Goal: Transaction & Acquisition: Subscribe to service/newsletter

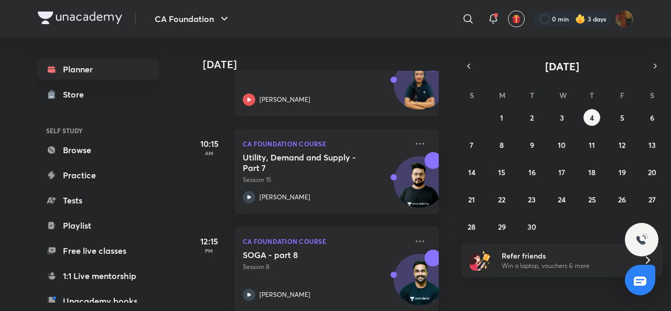
scroll to position [117, 1]
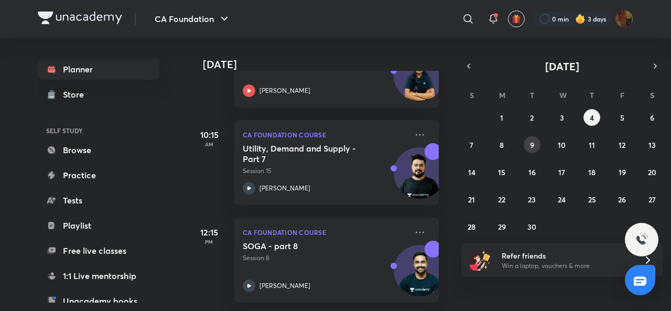
click at [531, 143] on abbr "9" at bounding box center [532, 145] width 4 height 10
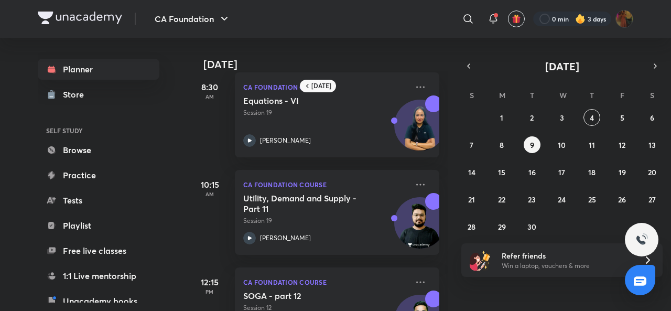
scroll to position [0, 0]
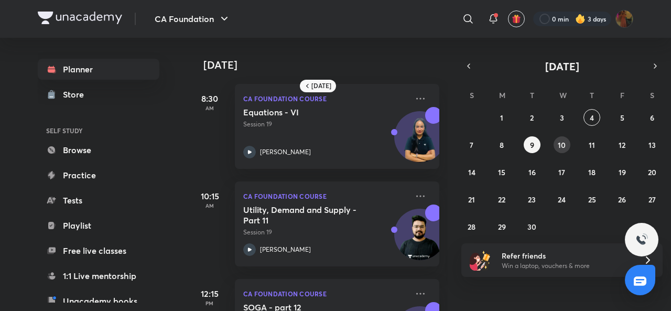
click at [556, 140] on button "10" at bounding box center [561, 144] width 17 height 17
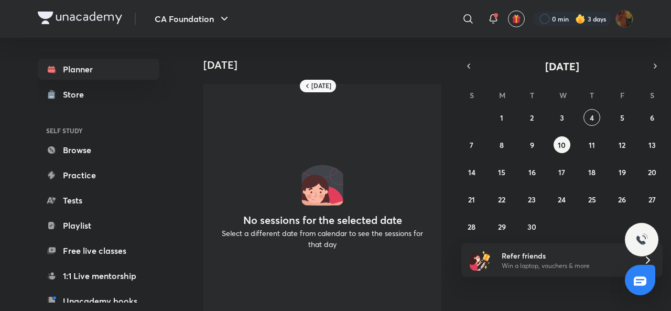
scroll to position [41, 0]
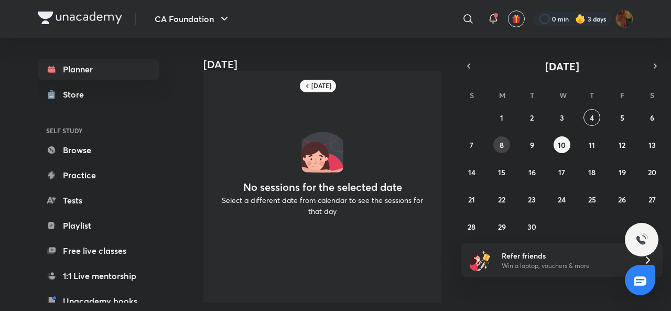
click at [496, 151] on div "31 1 2 3 4 5 6 7 8 9 10 11 12 13 14 15 16 17 18 19 20 21 22 23 24 25 26 27 28 2…" at bounding box center [561, 172] width 201 height 126
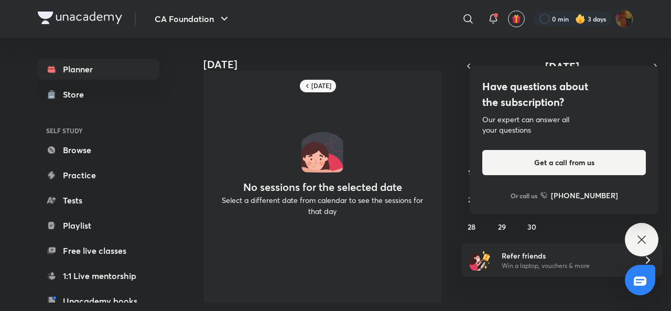
click at [502, 149] on div "Have questions about the subscription? Our expert can answer all your questions…" at bounding box center [563, 140] width 189 height 148
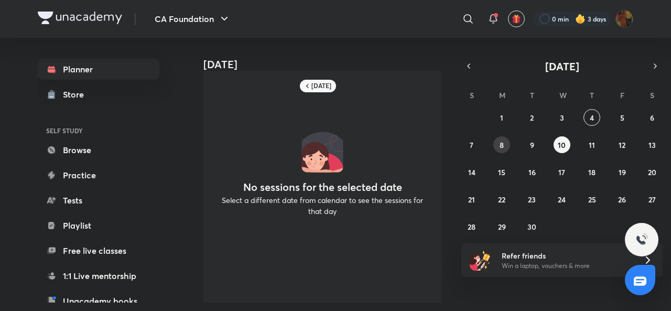
click at [501, 147] on abbr "8" at bounding box center [501, 145] width 4 height 10
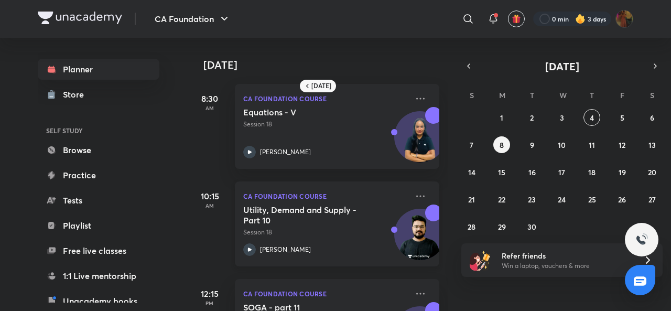
scroll to position [69, 0]
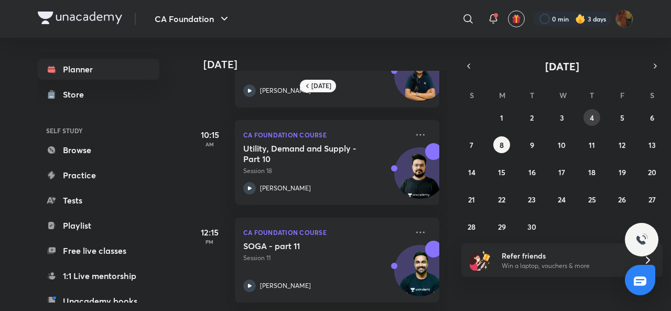
click at [595, 111] on button "4" at bounding box center [591, 117] width 17 height 17
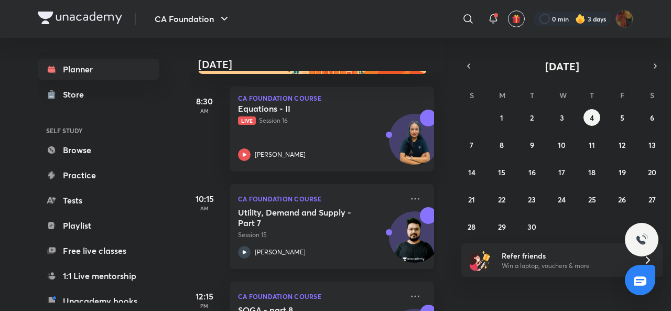
scroll to position [0, 7]
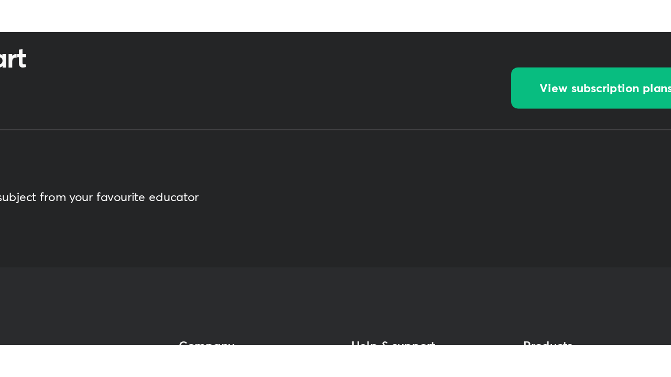
scroll to position [398, 0]
